Goal: Transaction & Acquisition: Purchase product/service

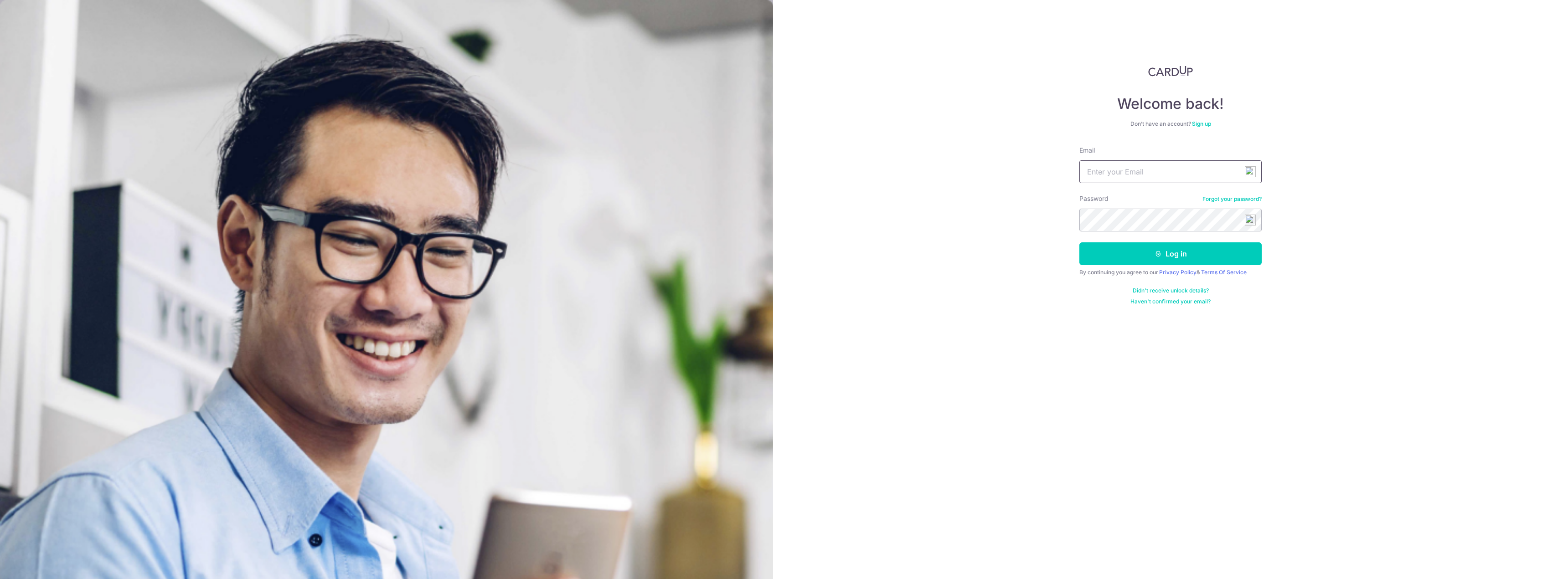
click at [1101, 167] on input "Email" at bounding box center [1171, 172] width 183 height 23
click at [1110, 179] on input "[EMAIL_ADDRESS][DOMAIN_NAME]" at bounding box center [1171, 172] width 183 height 23
click at [1110, 179] on input "reynard.lim.is.a.prop@gmail.com" at bounding box center [1171, 172] width 183 height 23
click at [1110, 179] on input "[EMAIL_ADDRESS][DOMAIN_NAME]" at bounding box center [1171, 172] width 183 height 23
type input "[EMAIL_ADDRESS][DOMAIN_NAME]"
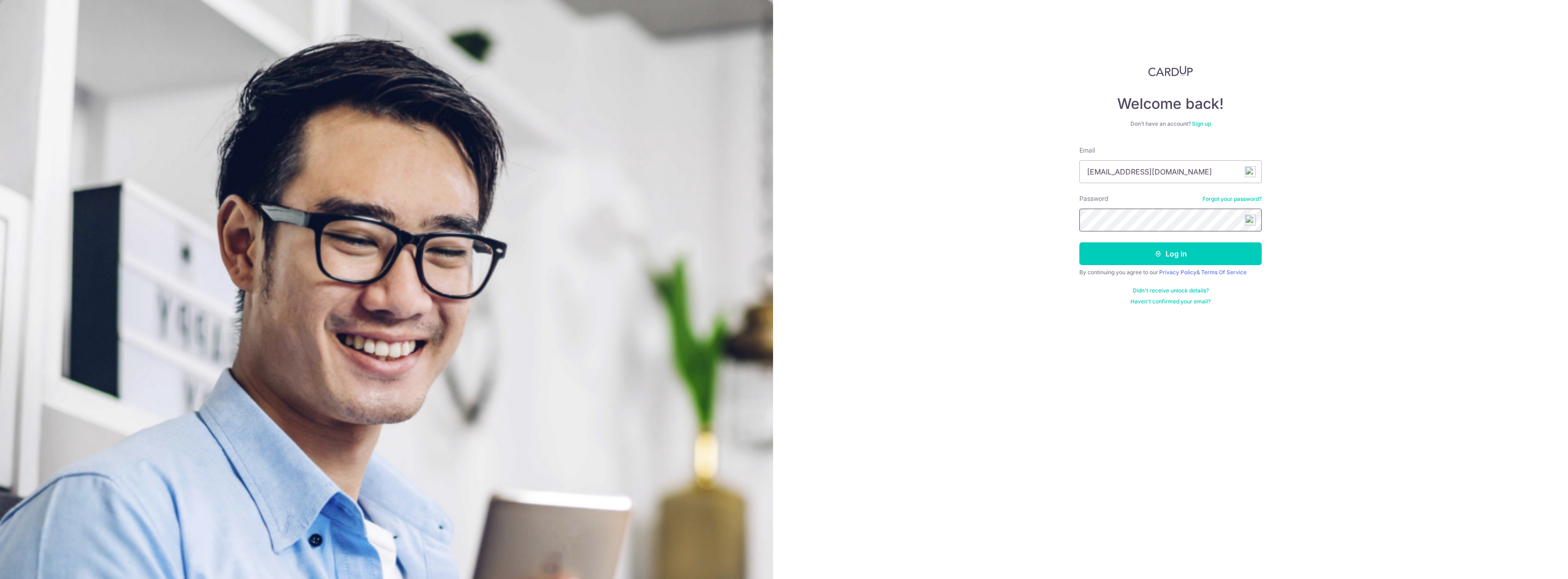
click at [1079, 242] on button "Log in" at bounding box center [1171, 253] width 183 height 23
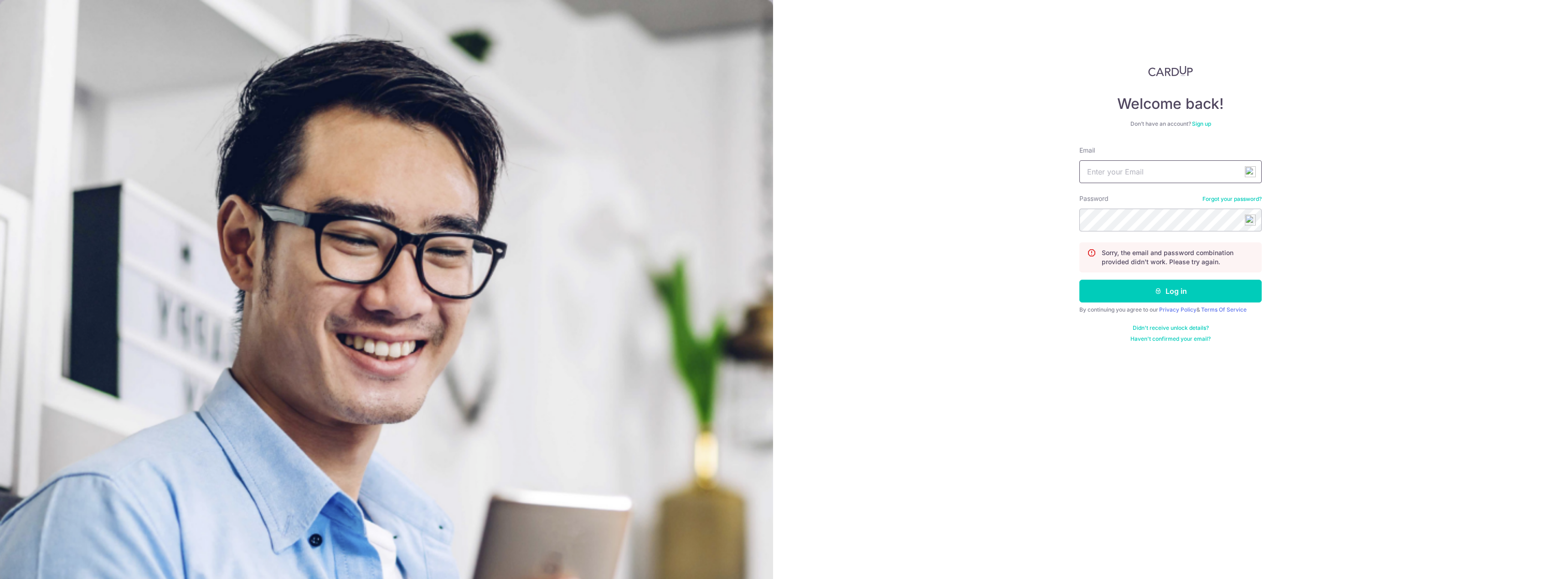
click at [1110, 178] on input "Email" at bounding box center [1171, 172] width 183 height 23
paste input "[EMAIL_ADDRESS][DOMAIN_NAME]"
type input "[EMAIL_ADDRESS][DOMAIN_NAME]"
click at [1079, 280] on button "Log in" at bounding box center [1171, 291] width 183 height 23
click at [1121, 177] on input "Email" at bounding box center [1171, 172] width 183 height 23
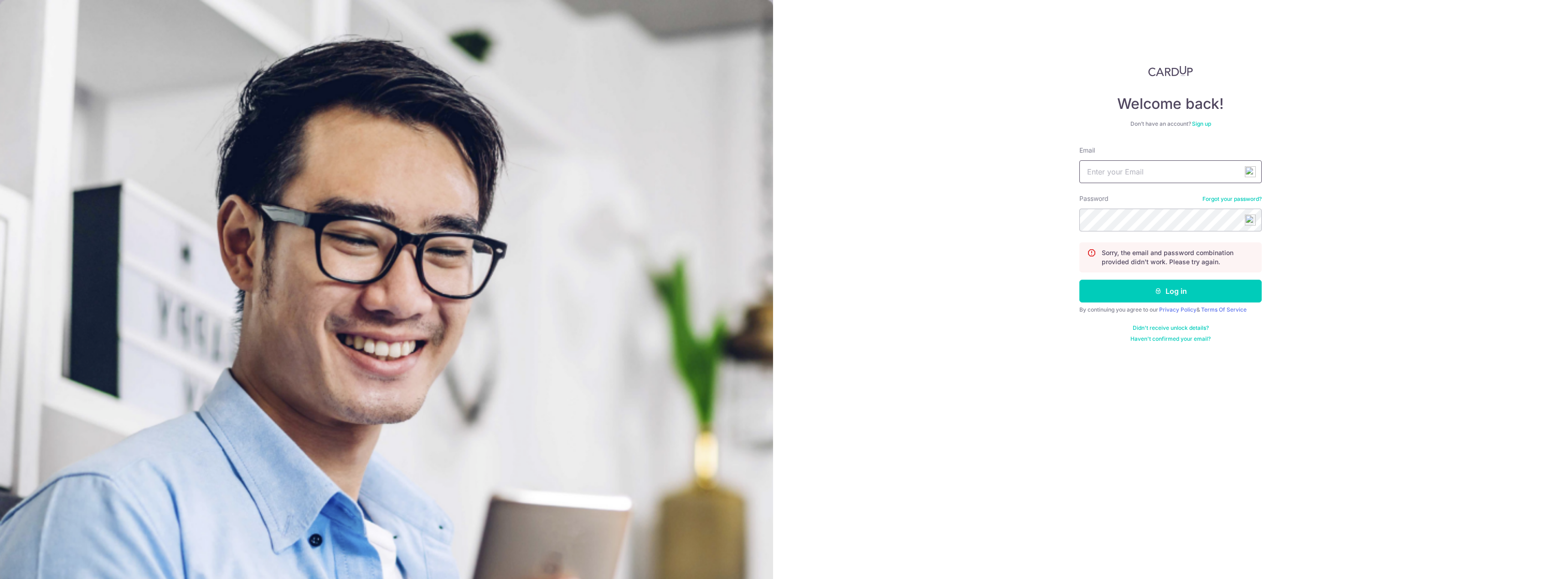
paste input "[EMAIL_ADDRESS][DOMAIN_NAME]"
type input "[EMAIL_ADDRESS][DOMAIN_NAME]"
click at [1079, 280] on button "Log in" at bounding box center [1171, 291] width 183 height 23
click at [1217, 201] on link "Forgot your password?" at bounding box center [1231, 199] width 59 height 7
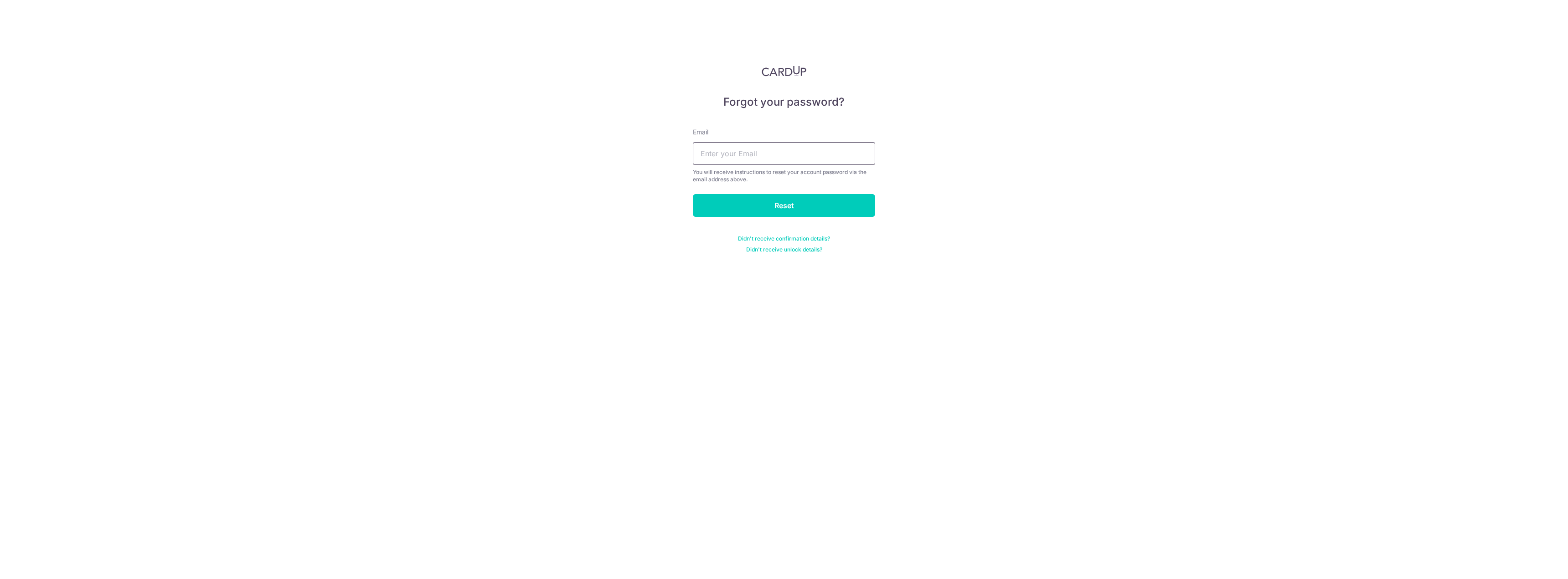
click at [824, 153] on input "text" at bounding box center [784, 153] width 183 height 23
type input "[EMAIL_ADDRESS][DOMAIN_NAME]"
click at [793, 200] on input "Reset" at bounding box center [784, 205] width 183 height 23
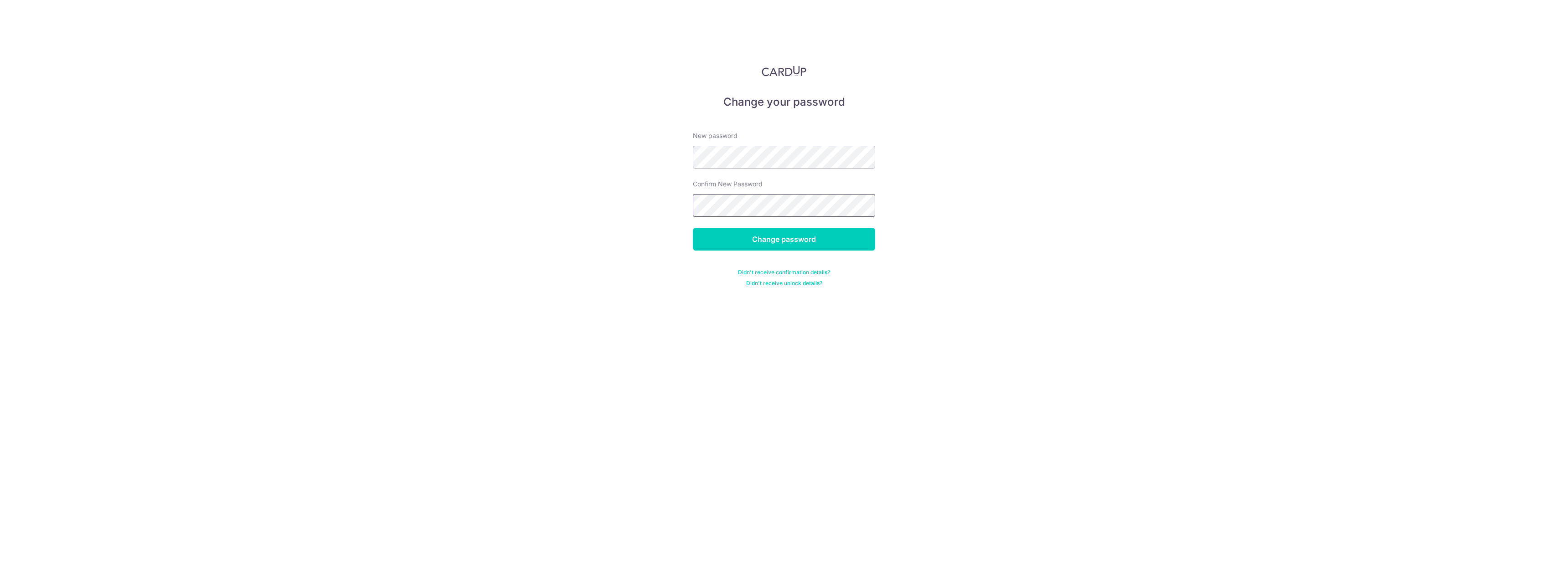
click at [693, 227] on input "Change password" at bounding box center [784, 238] width 183 height 23
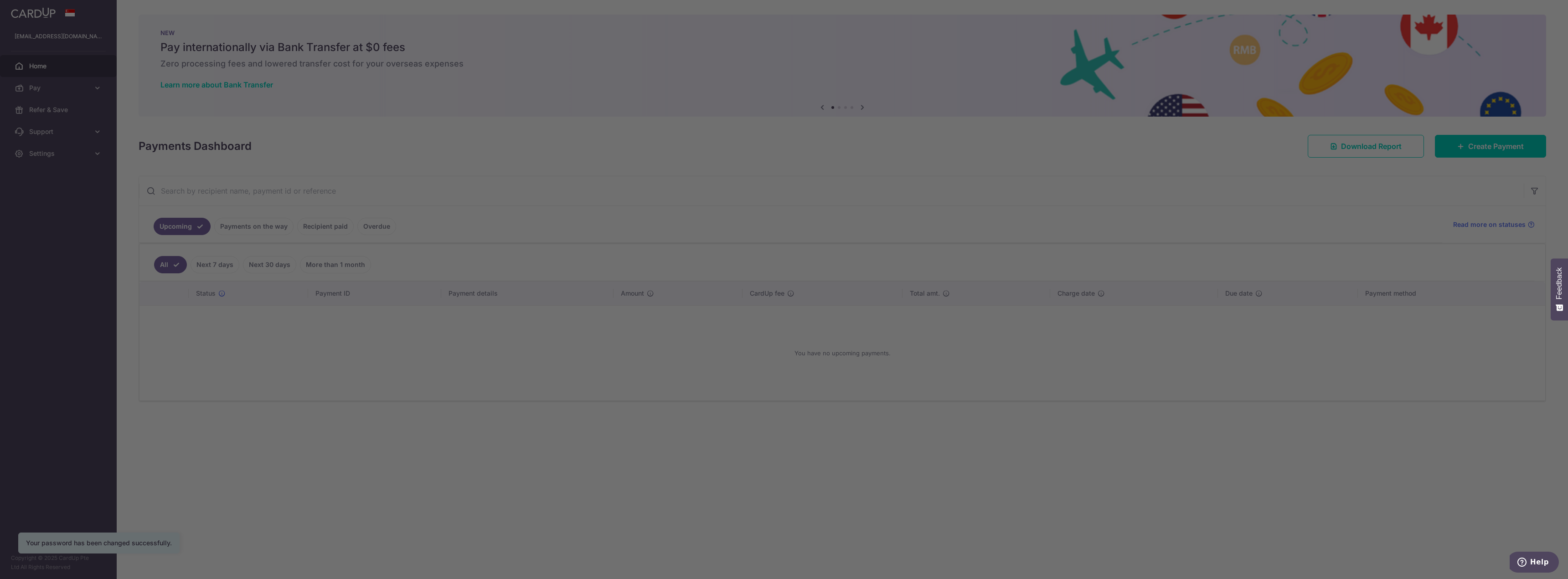
click at [35, 88] on div at bounding box center [791, 293] width 1583 height 585
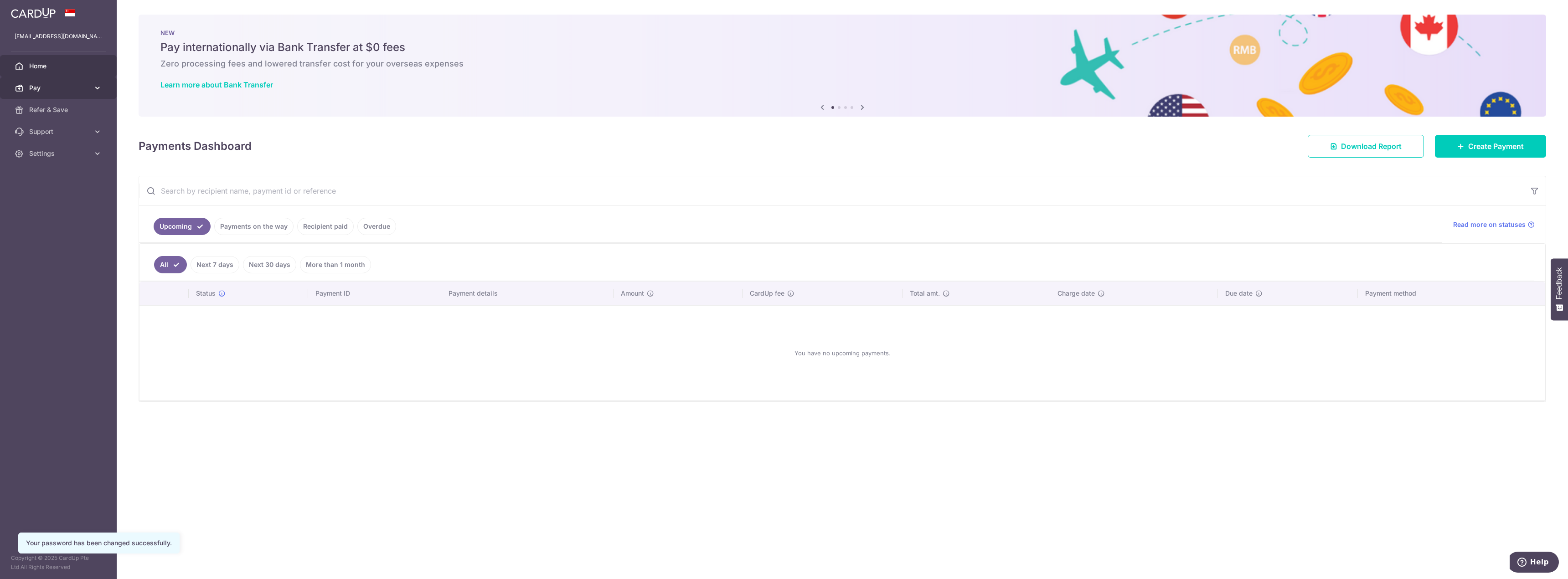
click at [93, 86] on link "Pay" at bounding box center [58, 88] width 117 height 22
click at [46, 108] on span "Payments" at bounding box center [59, 109] width 60 height 9
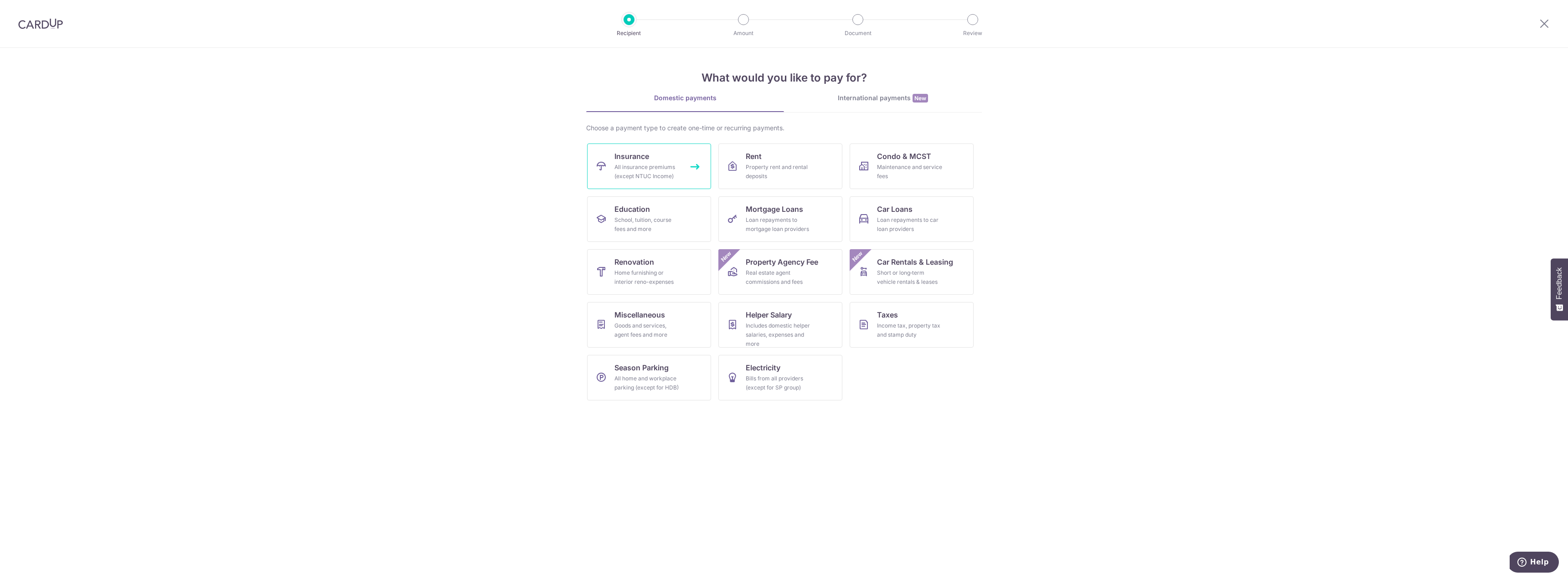
click at [640, 168] on div "All insurance premiums (except NTUC Income)" at bounding box center [647, 172] width 66 height 18
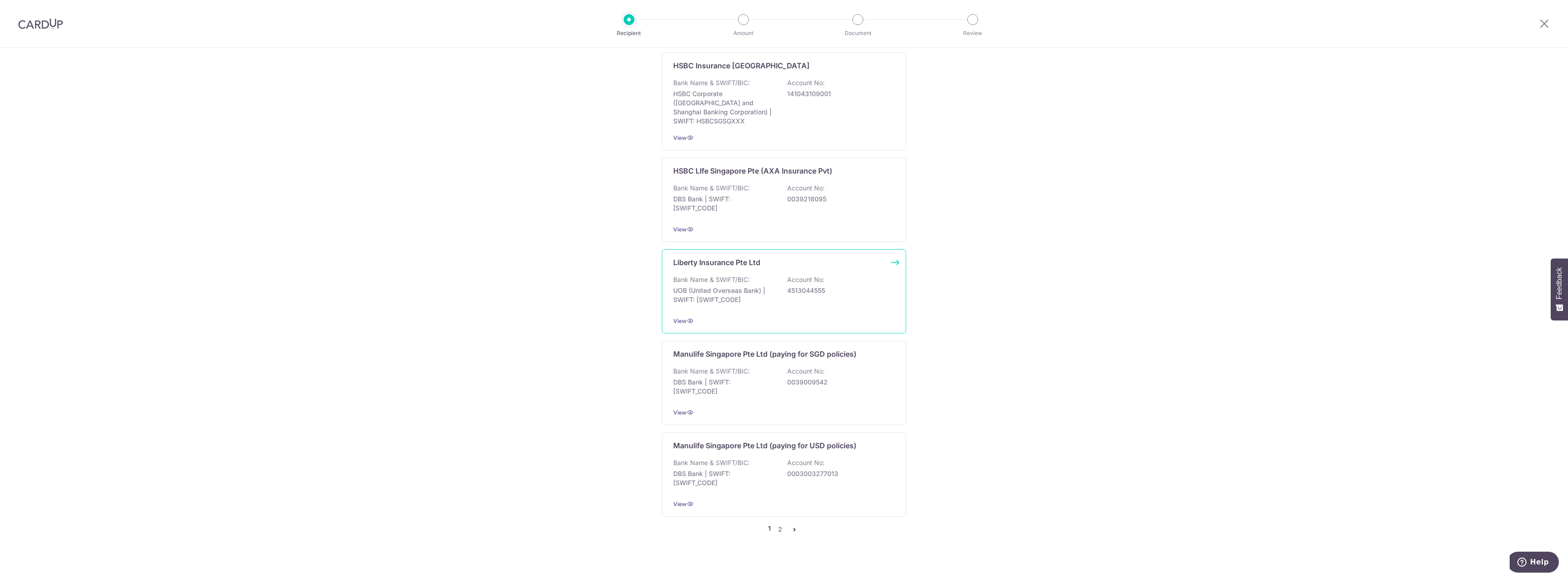
scroll to position [689, 0]
click at [778, 523] on link "2" at bounding box center [780, 529] width 11 height 11
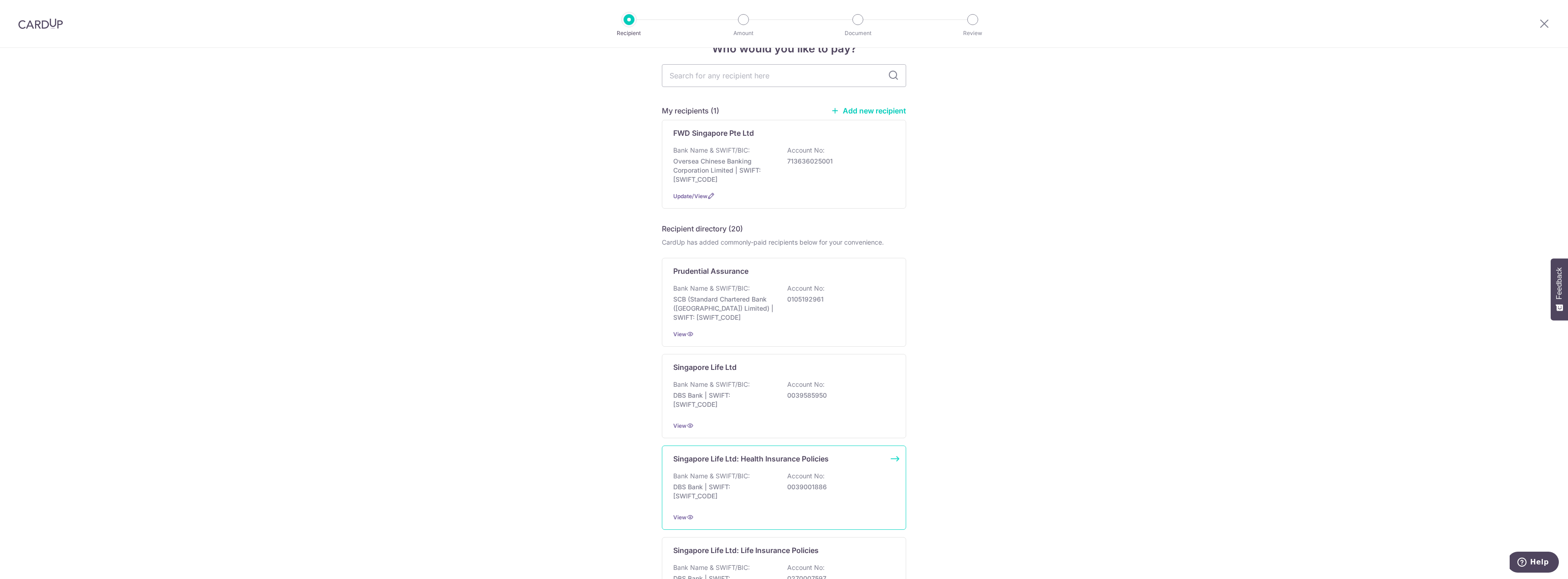
scroll to position [137, 0]
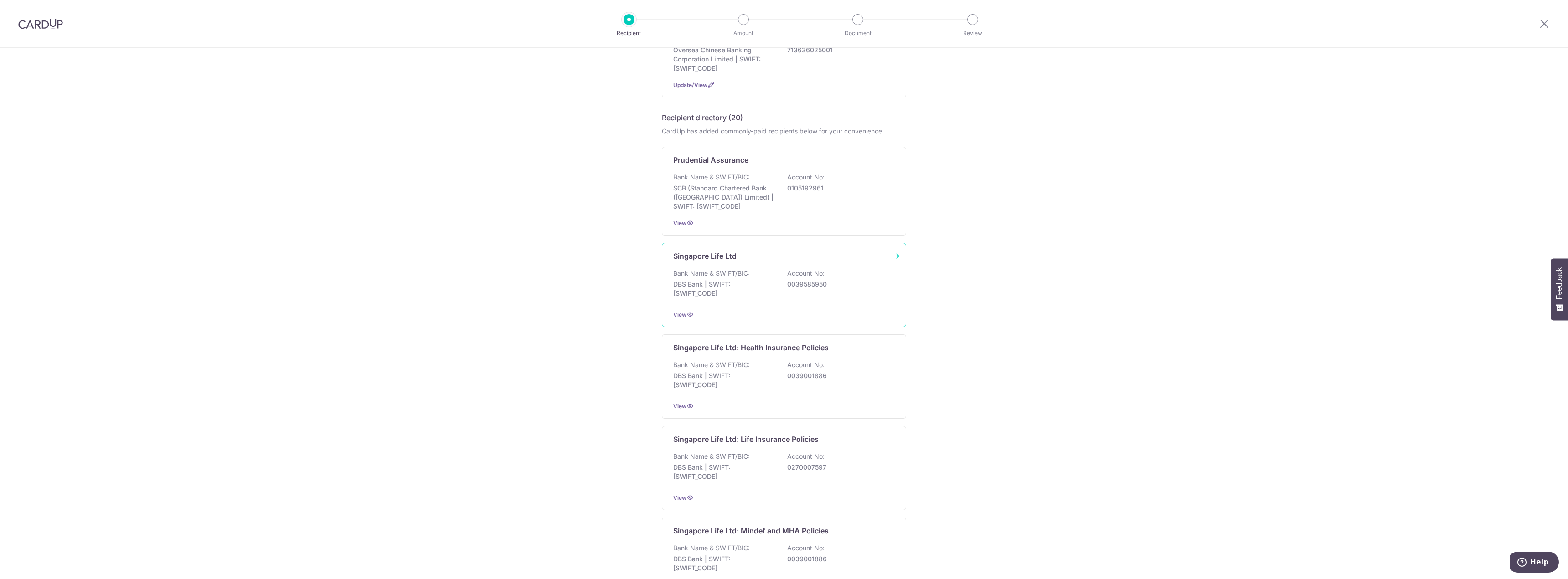
click at [735, 290] on p "DBS Bank | SWIFT: DBSSSGSGXXX" at bounding box center [724, 289] width 102 height 18
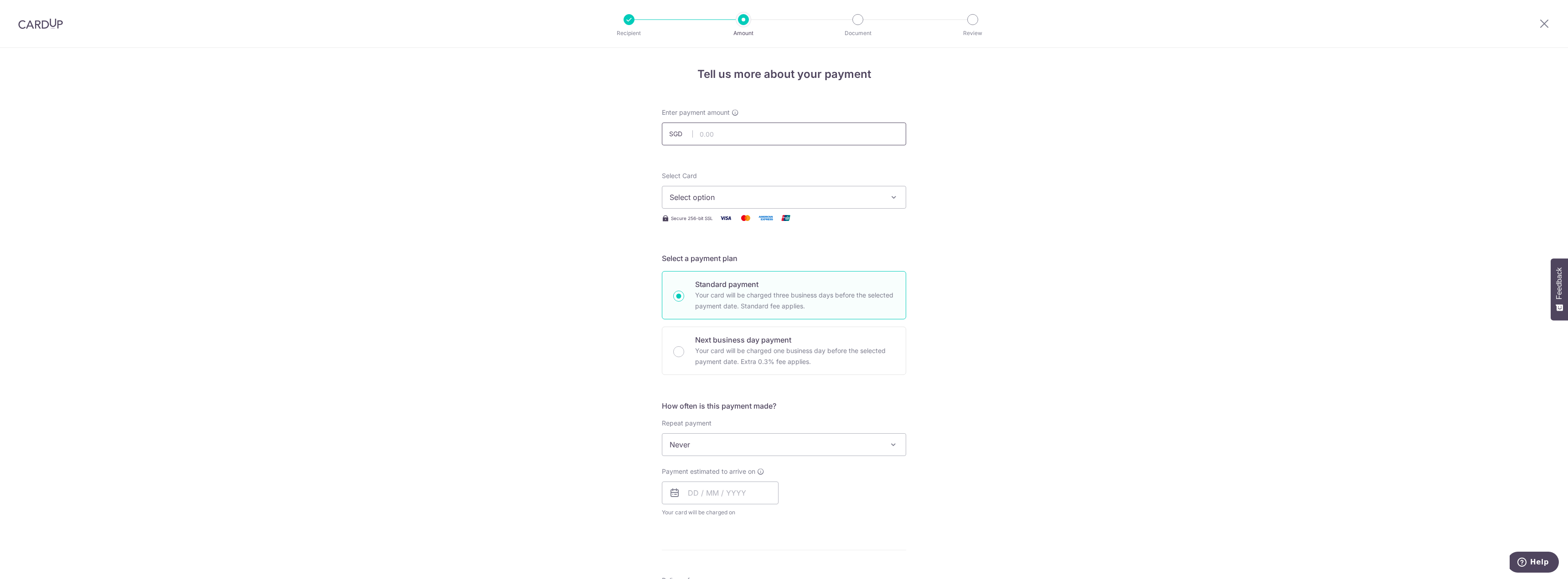
click at [724, 128] on input "text" at bounding box center [783, 133] width 244 height 23
type input "2,261.00"
click at [957, 192] on div "Tell us more about your payment Enter payment amount SGD 2,261.00 2261.00 Selec…" at bounding box center [784, 460] width 1568 height 824
click at [788, 196] on span "Select option" at bounding box center [775, 197] width 212 height 11
click at [711, 284] on span "**** 3336" at bounding box center [709, 284] width 35 height 11
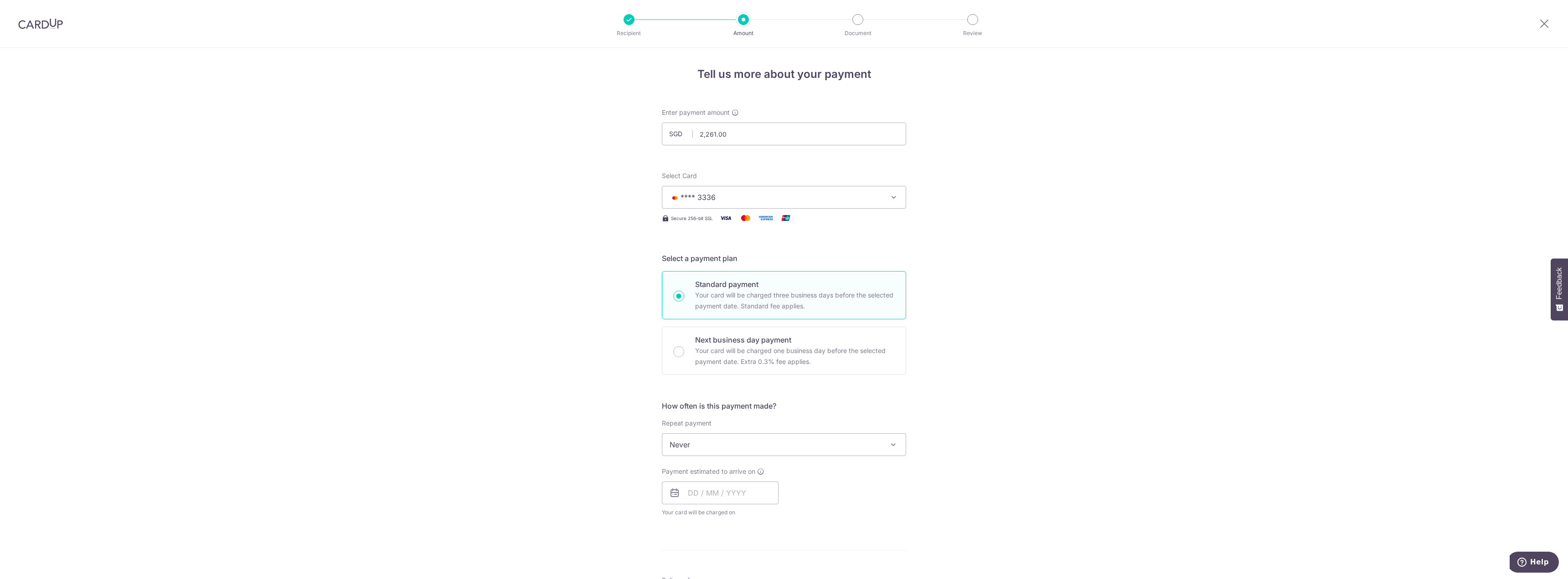
click at [967, 249] on div "Tell us more about your payment Enter payment amount SGD 2,261.00 2261.00 Selec…" at bounding box center [784, 460] width 1568 height 824
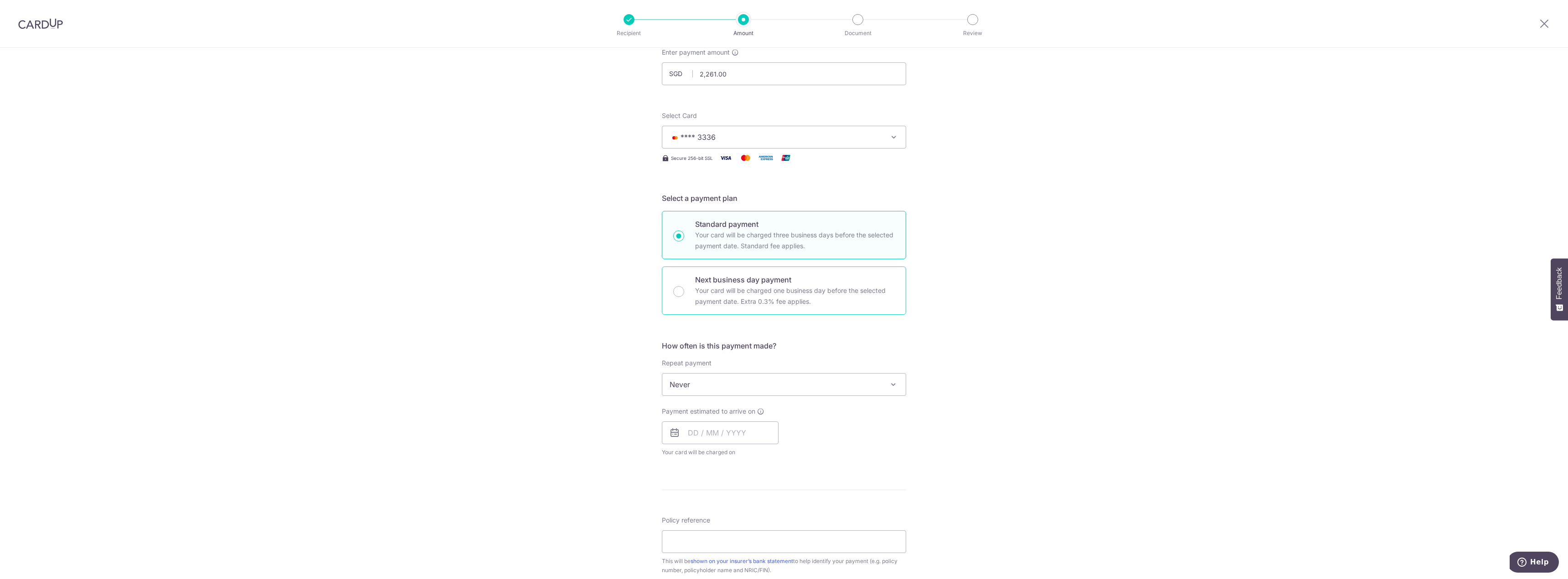
scroll to position [91, 0]
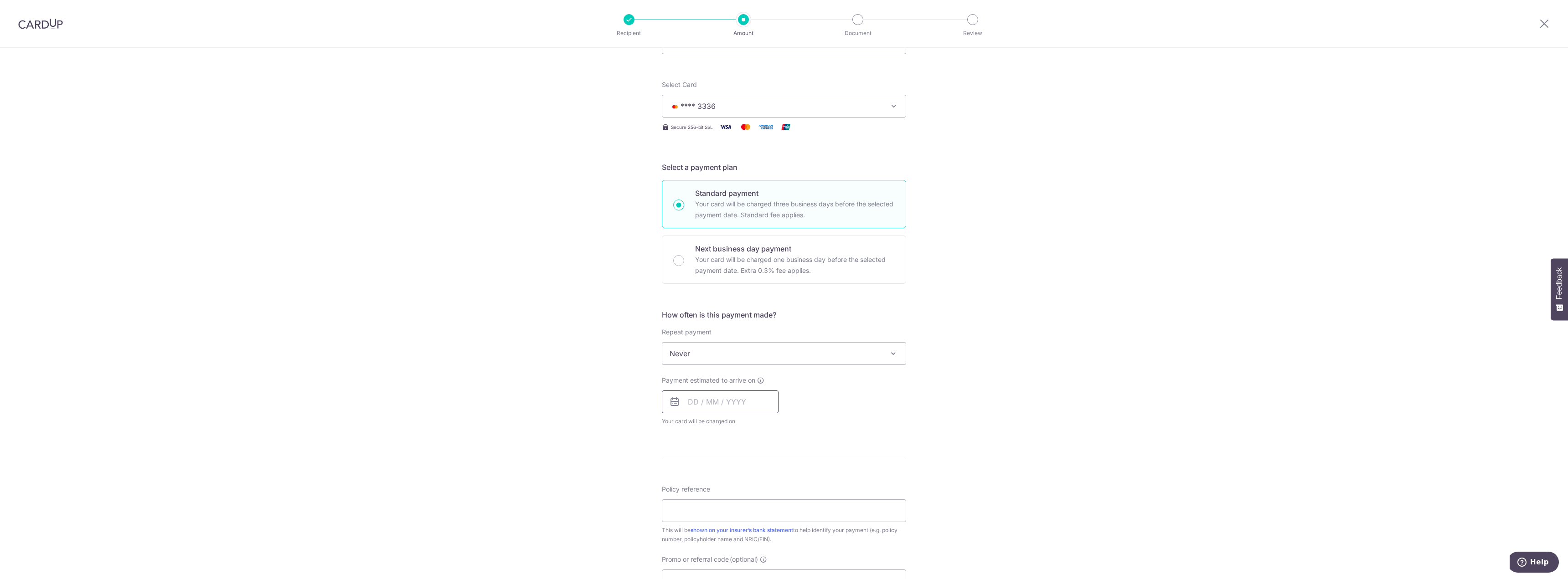
click at [733, 395] on input "text" at bounding box center [720, 401] width 117 height 23
drag, startPoint x: 733, startPoint y: 482, endPoint x: 690, endPoint y: 410, distance: 83.9
click at [733, 482] on link "10" at bounding box center [735, 485] width 15 height 15
type input "10/09/2025"
click at [908, 404] on div "Payment estimated to arrive on 10/09/2025 Prev Next Sep Oct Nov Dec 2025 2026 2…" at bounding box center [783, 401] width 255 height 50
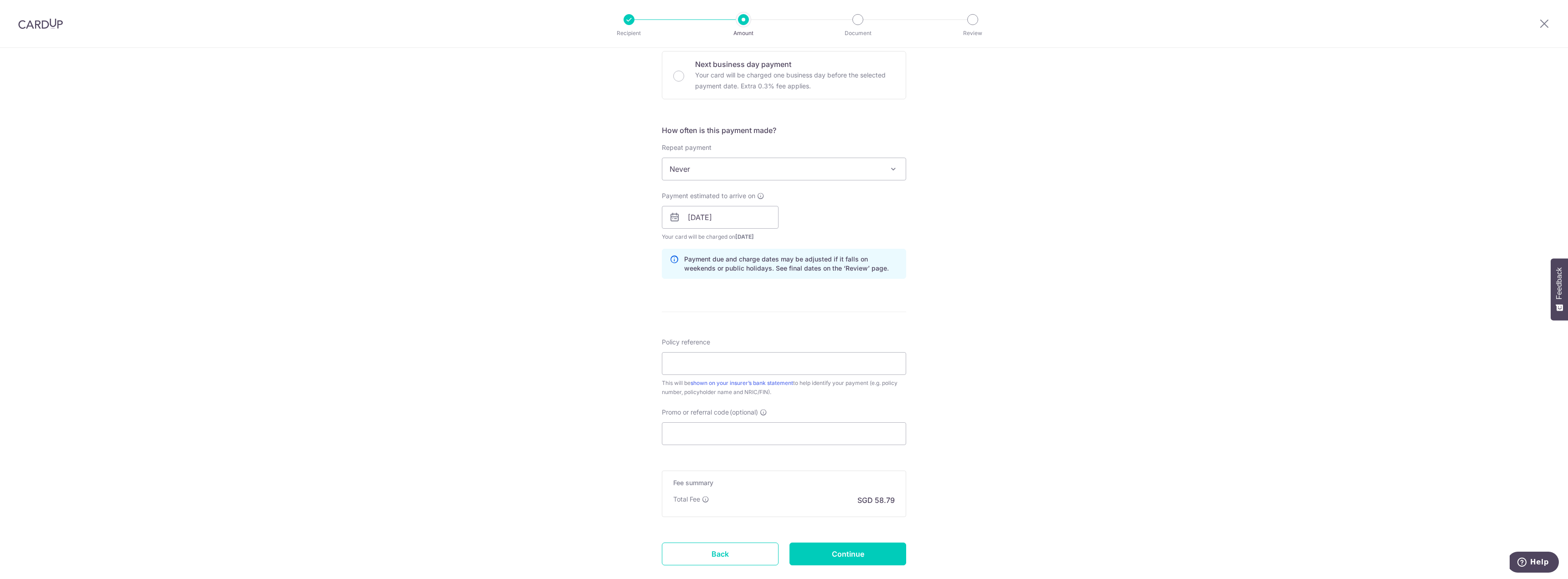
scroll to position [319, 0]
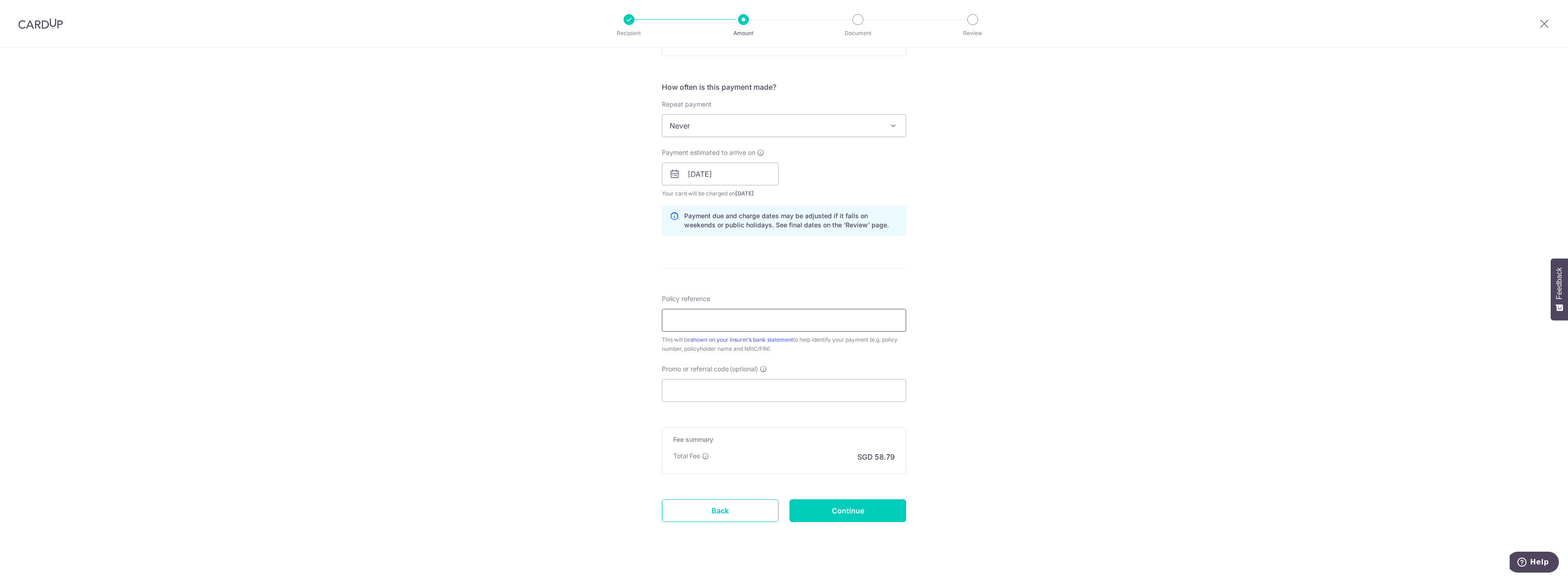
click at [744, 317] on input "Policy reference" at bounding box center [783, 320] width 244 height 23
type input "23272129"
drag, startPoint x: 718, startPoint y: 387, endPoint x: 718, endPoint y: 381, distance: 6.0
click at [718, 386] on input "Promo or referral code (optional)" at bounding box center [783, 390] width 244 height 23
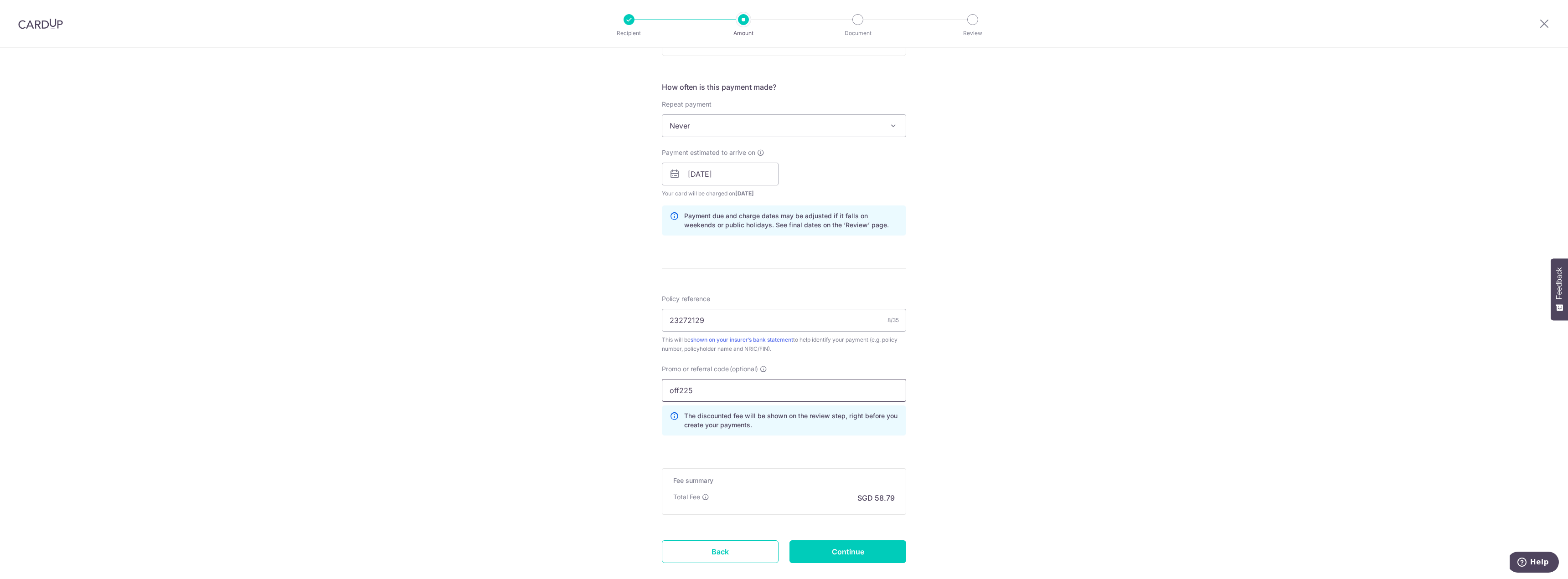
type input "off225"
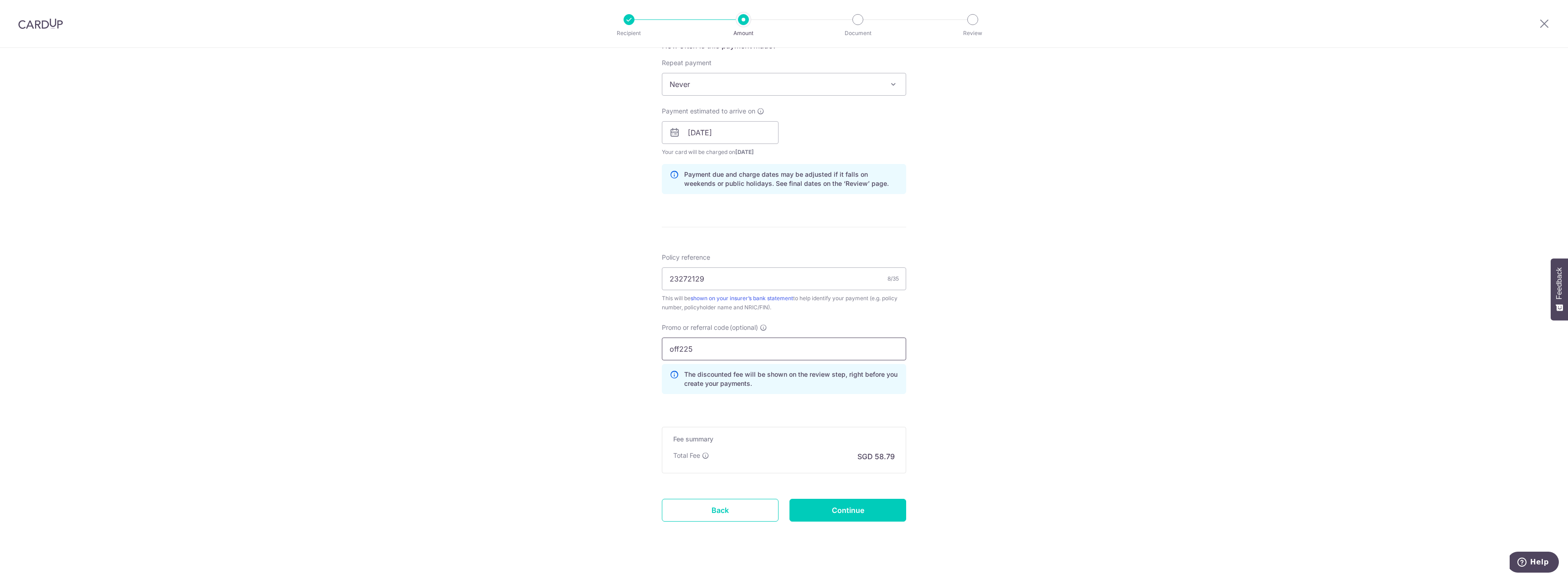
scroll to position [364, 0]
click at [830, 510] on input "Continue" at bounding box center [848, 505] width 117 height 23
type input "Create Schedule"
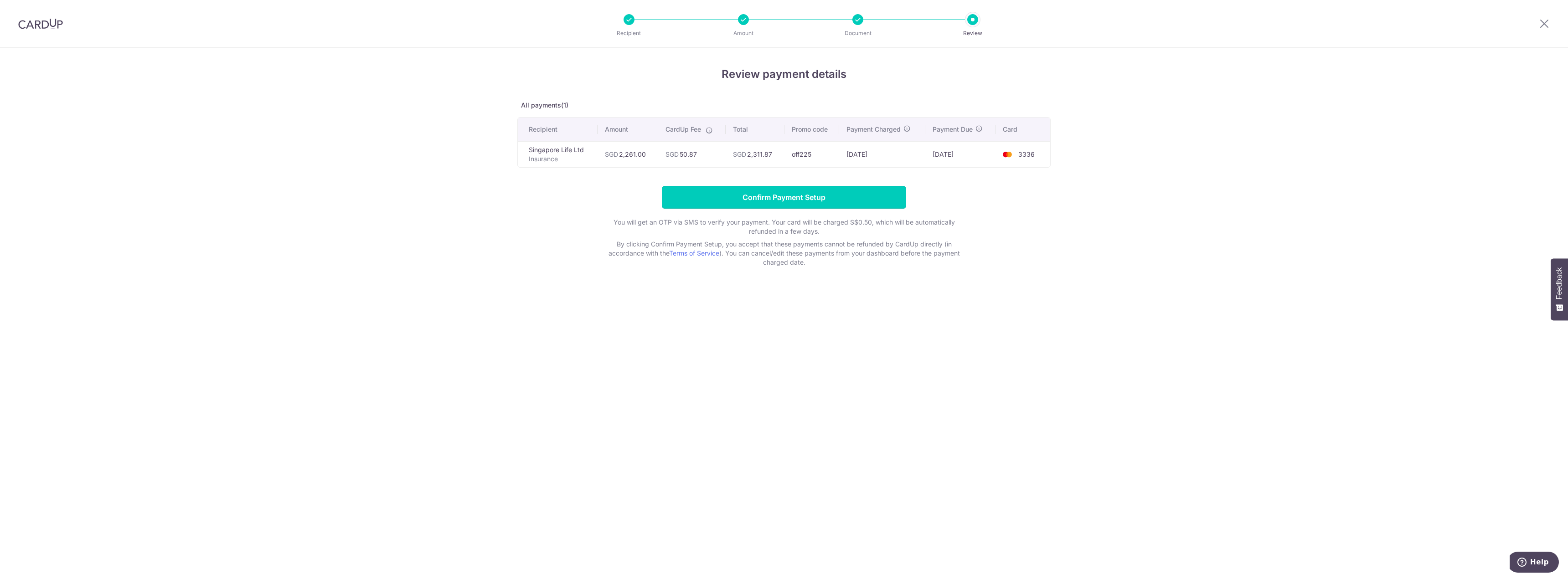
drag, startPoint x: 799, startPoint y: 195, endPoint x: 789, endPoint y: 191, distance: 10.8
click at [797, 195] on input "Confirm Payment Setup" at bounding box center [783, 197] width 244 height 23
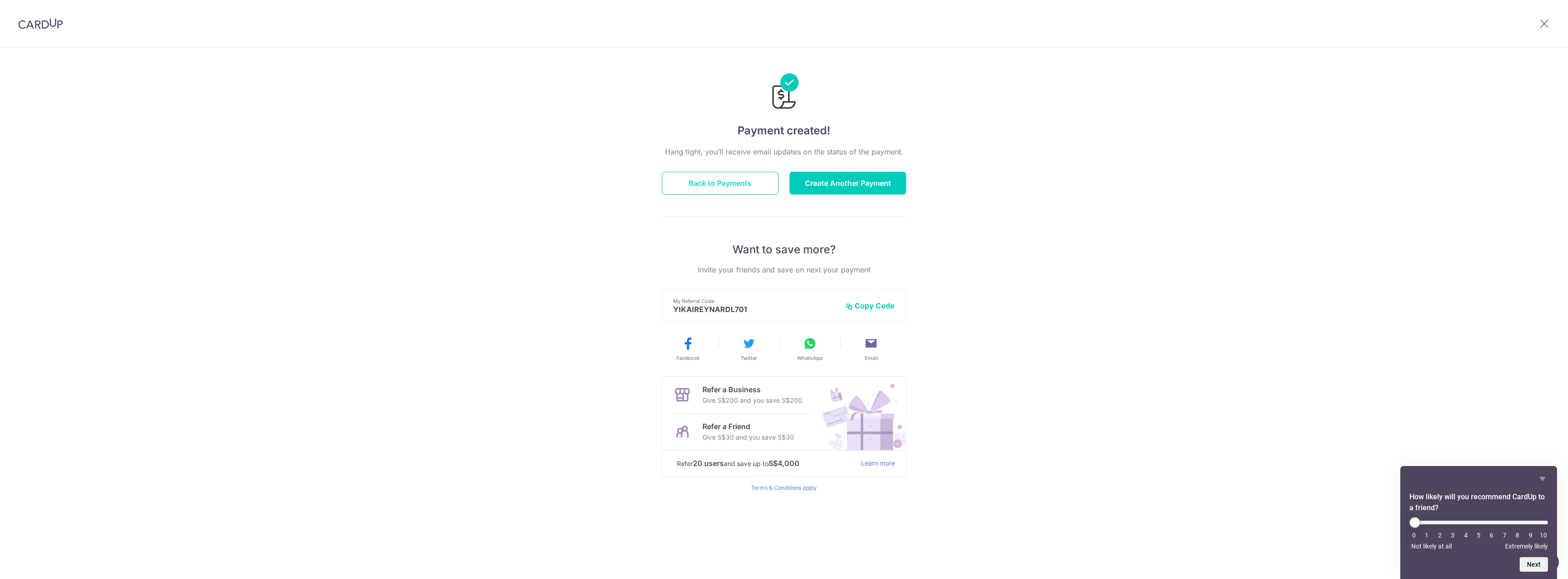
click at [747, 184] on button "Back to Payments" at bounding box center [720, 182] width 117 height 23
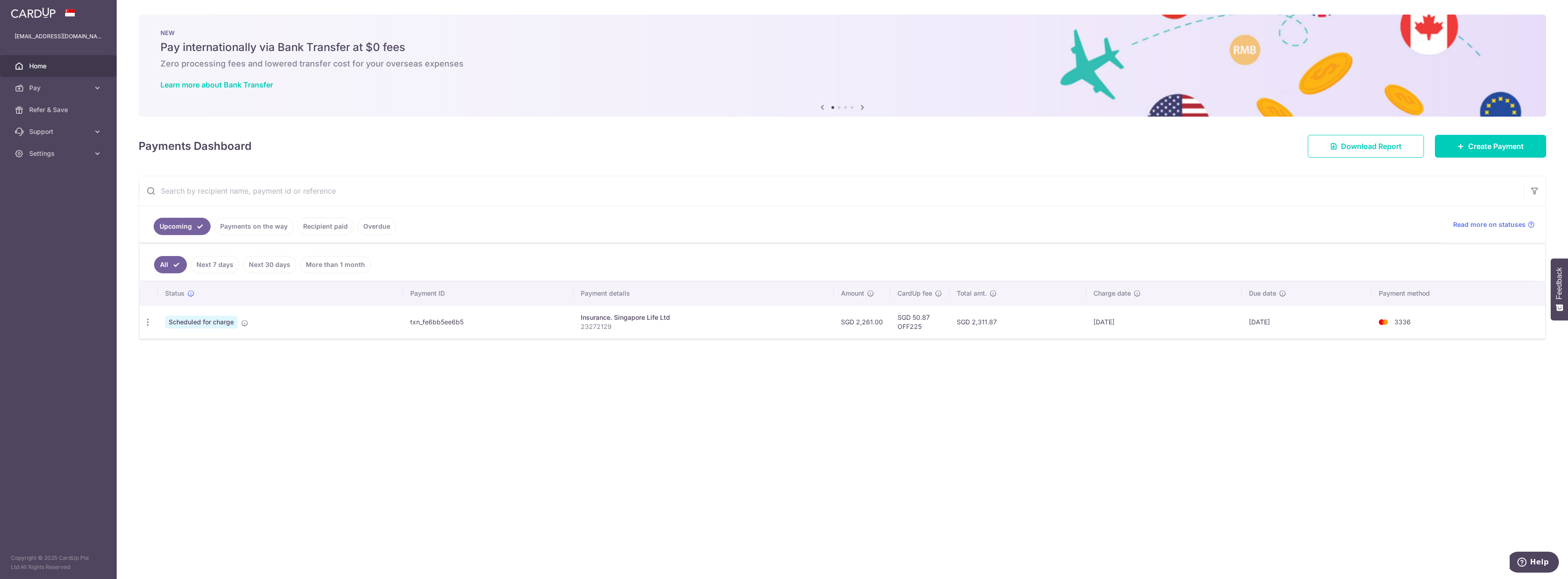
drag, startPoint x: 498, startPoint y: 323, endPoint x: 424, endPoint y: 314, distance: 74.5
click at [496, 322] on td "txn_fe6bb5ee6b5" at bounding box center [488, 322] width 170 height 33
drag, startPoint x: 204, startPoint y: 322, endPoint x: 226, endPoint y: 320, distance: 22.1
click at [204, 322] on span "Scheduled for charge" at bounding box center [201, 322] width 72 height 13
click at [245, 324] on icon at bounding box center [245, 323] width 7 height 7
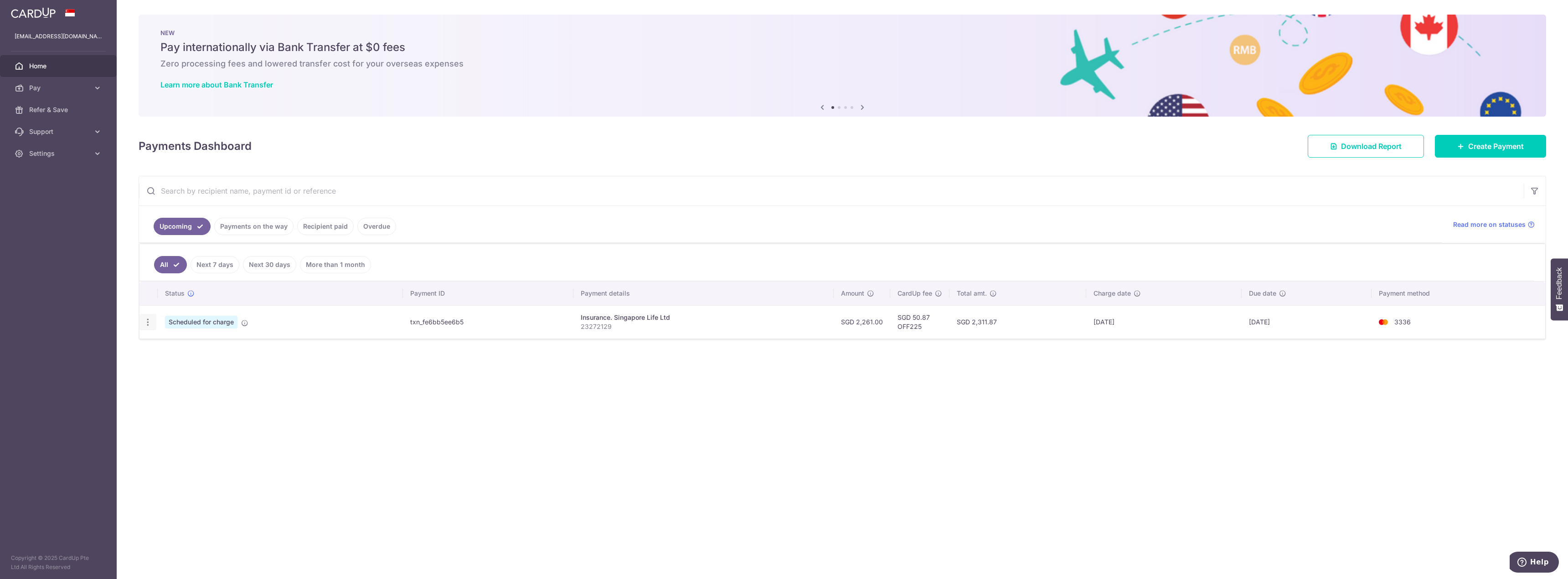
click at [145, 323] on icon "button" at bounding box center [148, 322] width 10 height 10
click at [195, 348] on span "Update payment" at bounding box center [197, 347] width 62 height 11
radio input "true"
type input "2,261.00"
type input "10/09/2025"
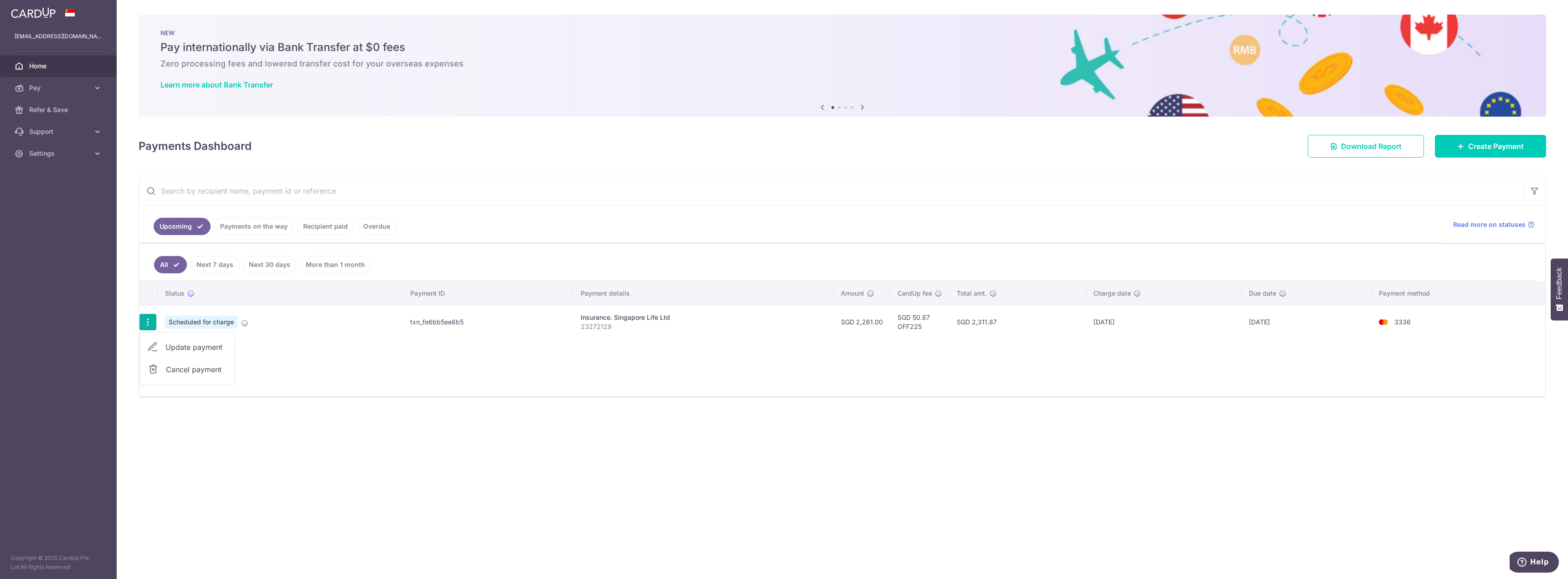
type input "23272129"
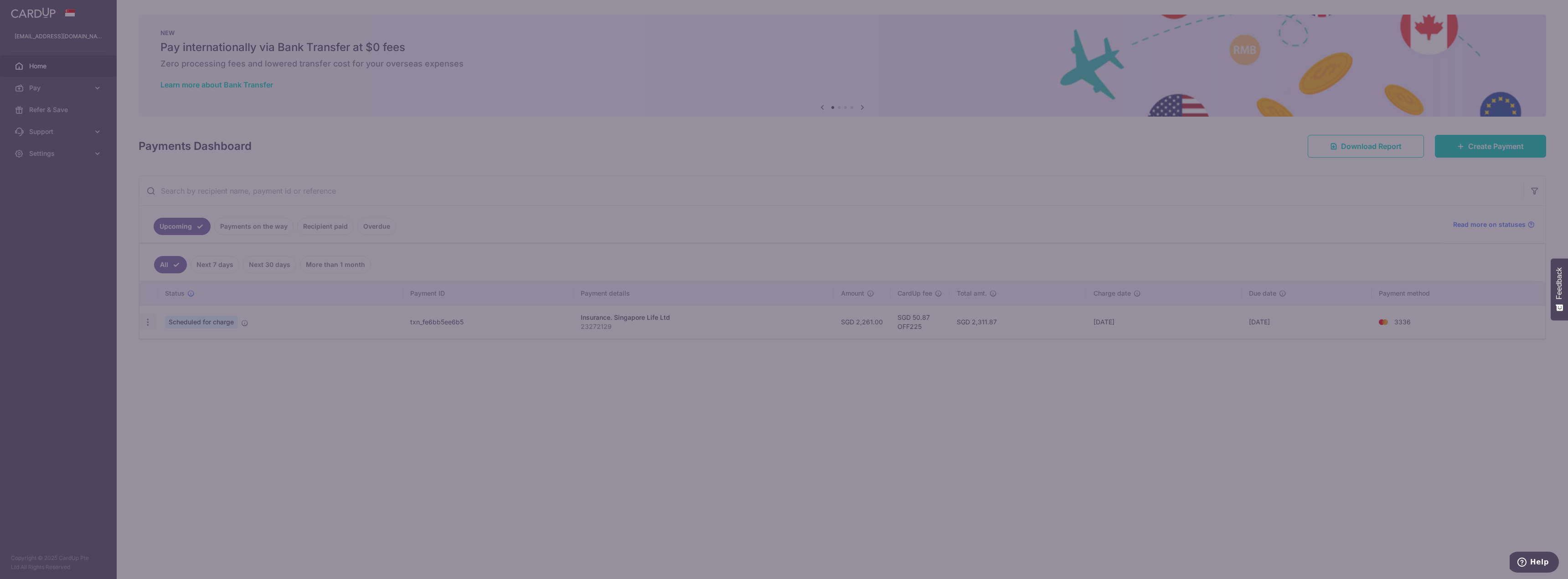
type input "OFF225"
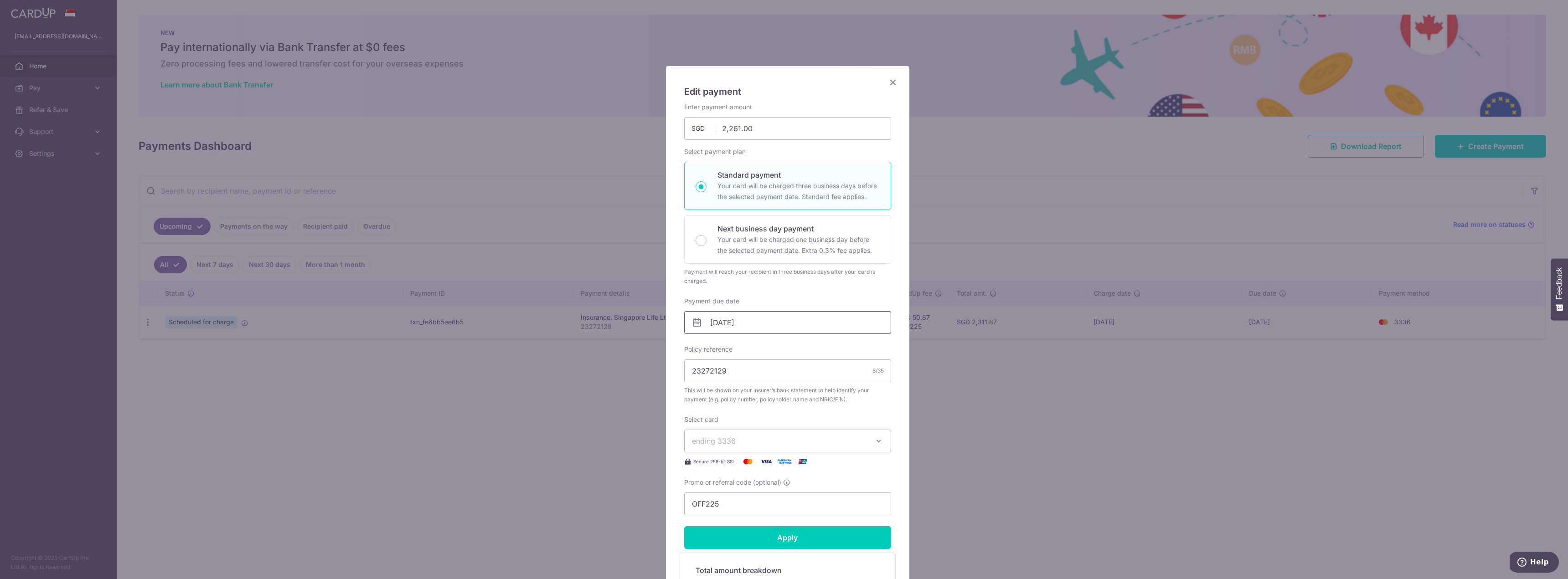
click at [766, 326] on input "10/09/2025" at bounding box center [788, 322] width 207 height 23
click at [791, 389] on link "5" at bounding box center [791, 387] width 15 height 15
type input "[DATE]"
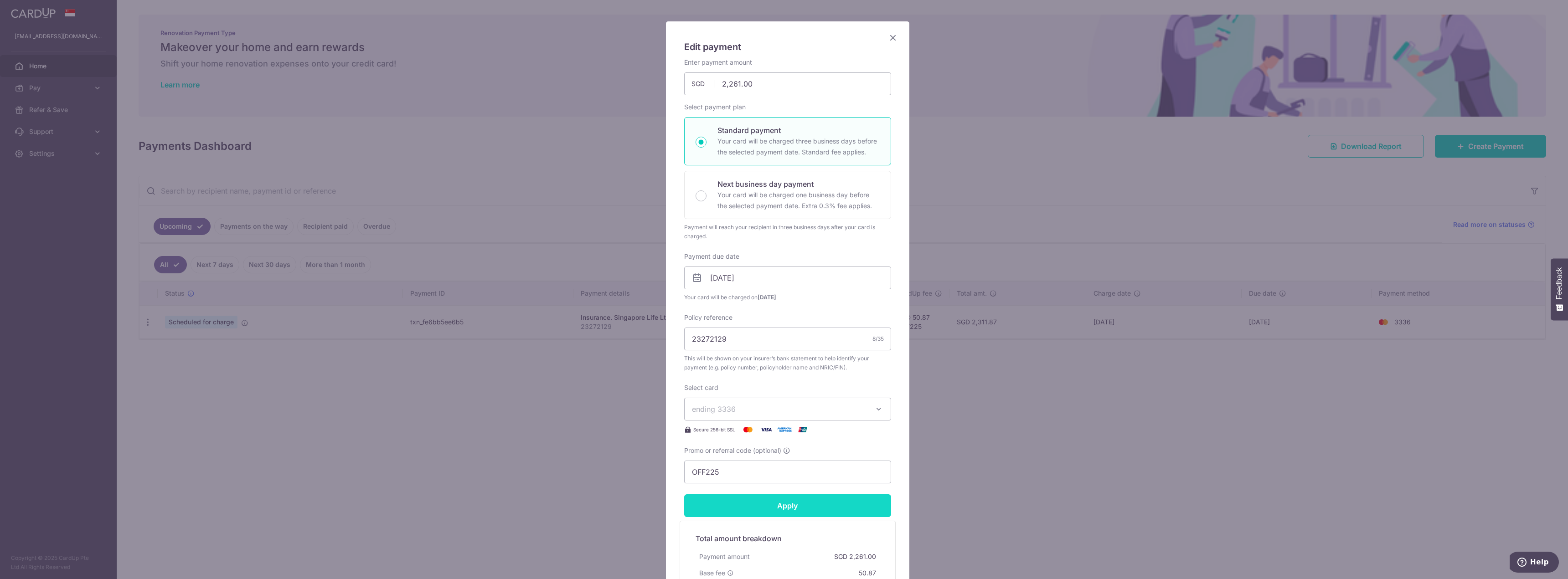
scroll to position [46, 0]
click at [791, 504] on input "Apply" at bounding box center [788, 504] width 207 height 23
type input "Successfully Applied"
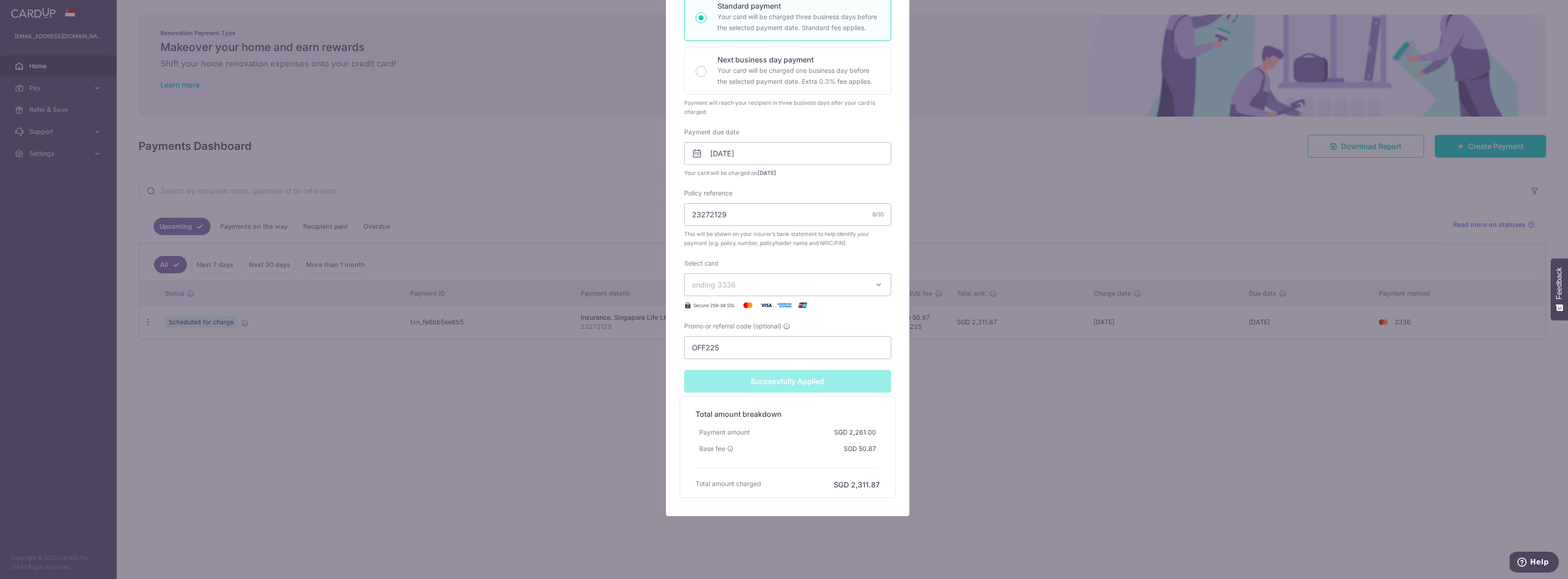
scroll to position [204, 0]
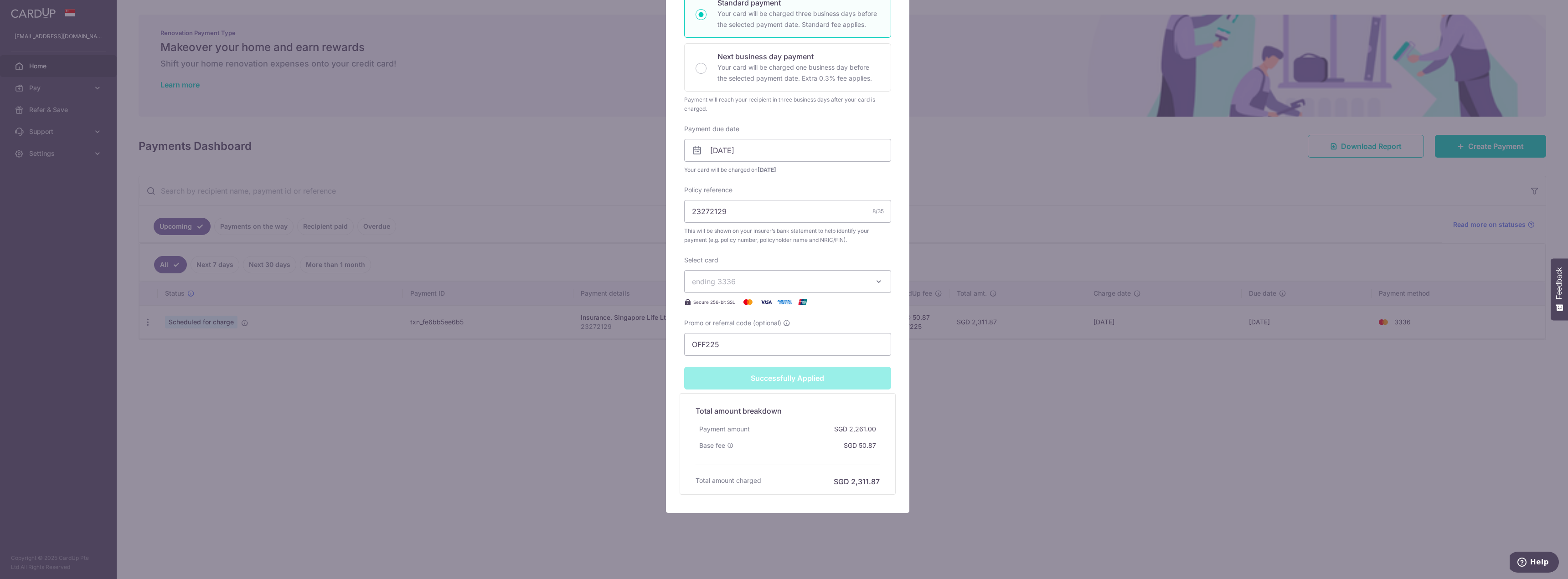
click at [541, 383] on div "Edit payment By clicking apply, you will make changes to all payments to Singap…" at bounding box center [784, 290] width 1568 height 579
